Goal: Ask a question

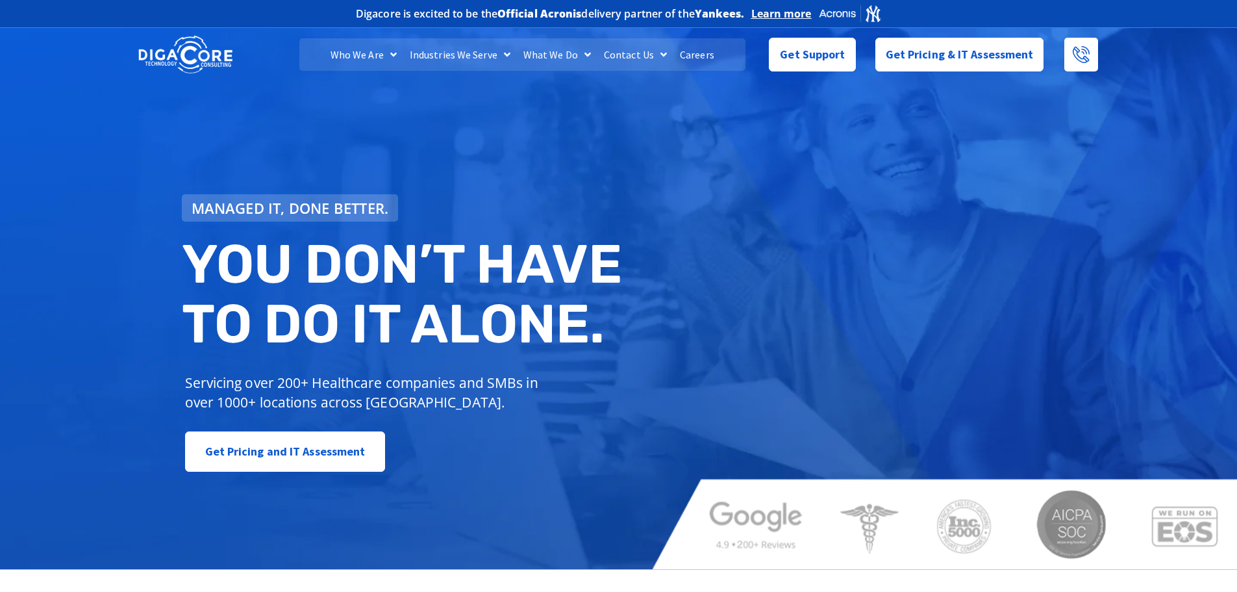
click at [755, 43] on div "Get Support" at bounding box center [803, 55] width 117 height 34
click at [779, 51] on link "Get Support" at bounding box center [812, 49] width 86 height 34
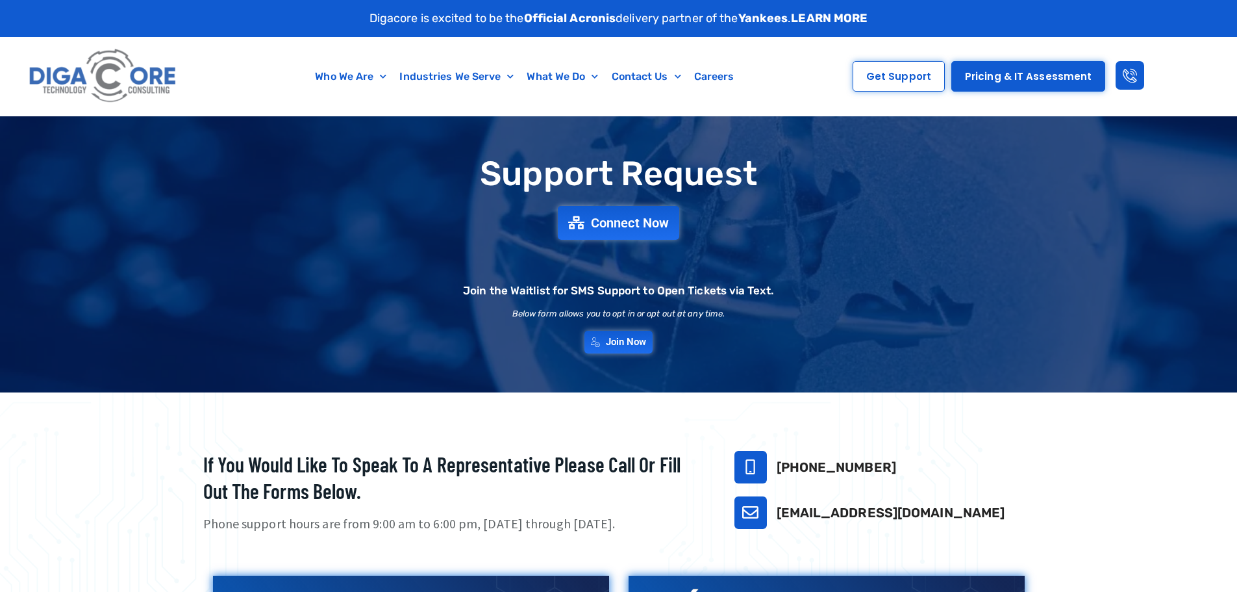
click at [614, 240] on div "Support Request Connect Now Join the Waitlist for SMS Support to Open Tickets v…" at bounding box center [618, 254] width 909 height 210
click at [618, 227] on span "Connect Now" at bounding box center [631, 223] width 86 height 14
